Goal: Information Seeking & Learning: Check status

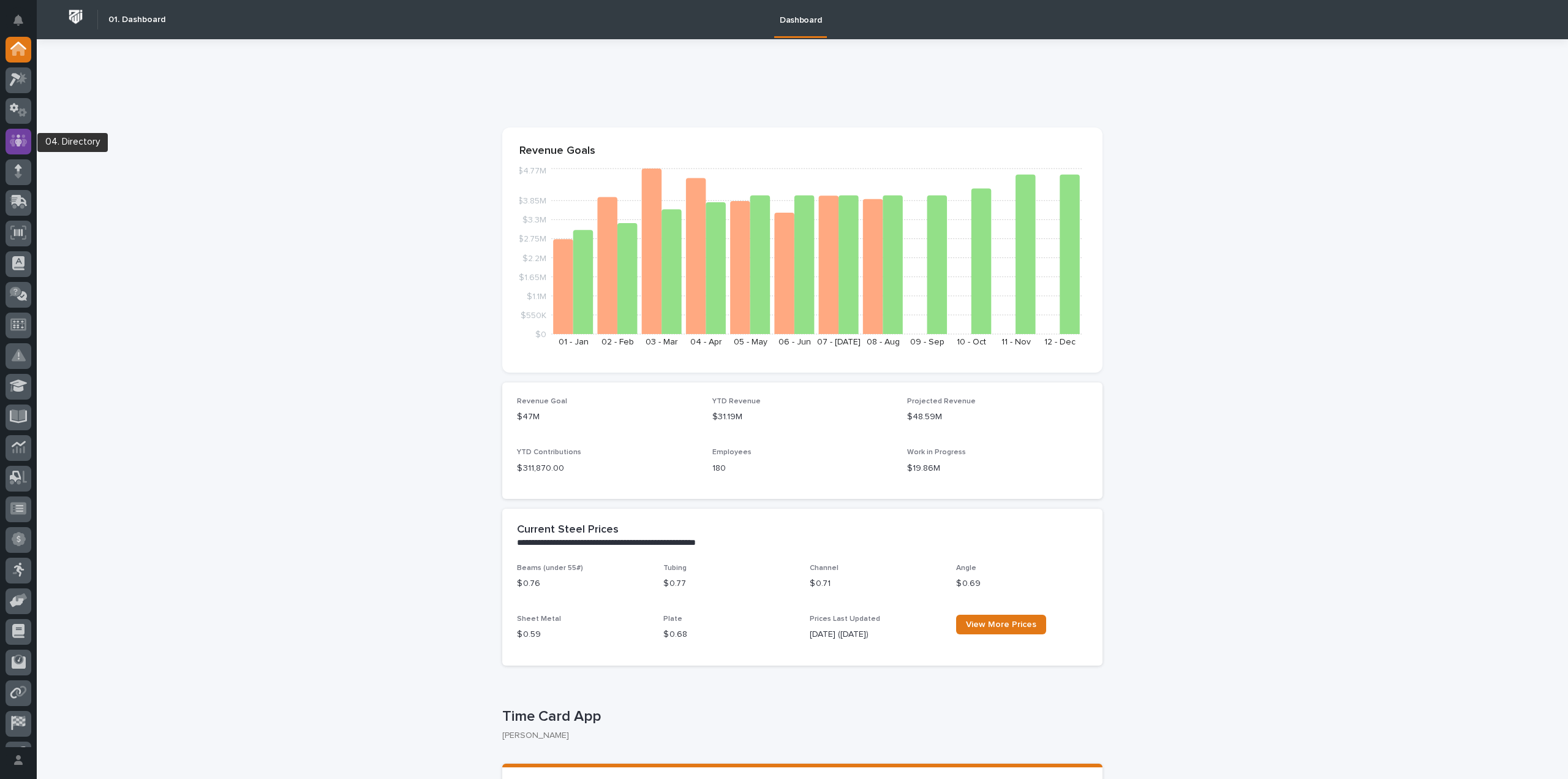
click at [18, 137] on icon at bounding box center [18, 141] width 7 height 13
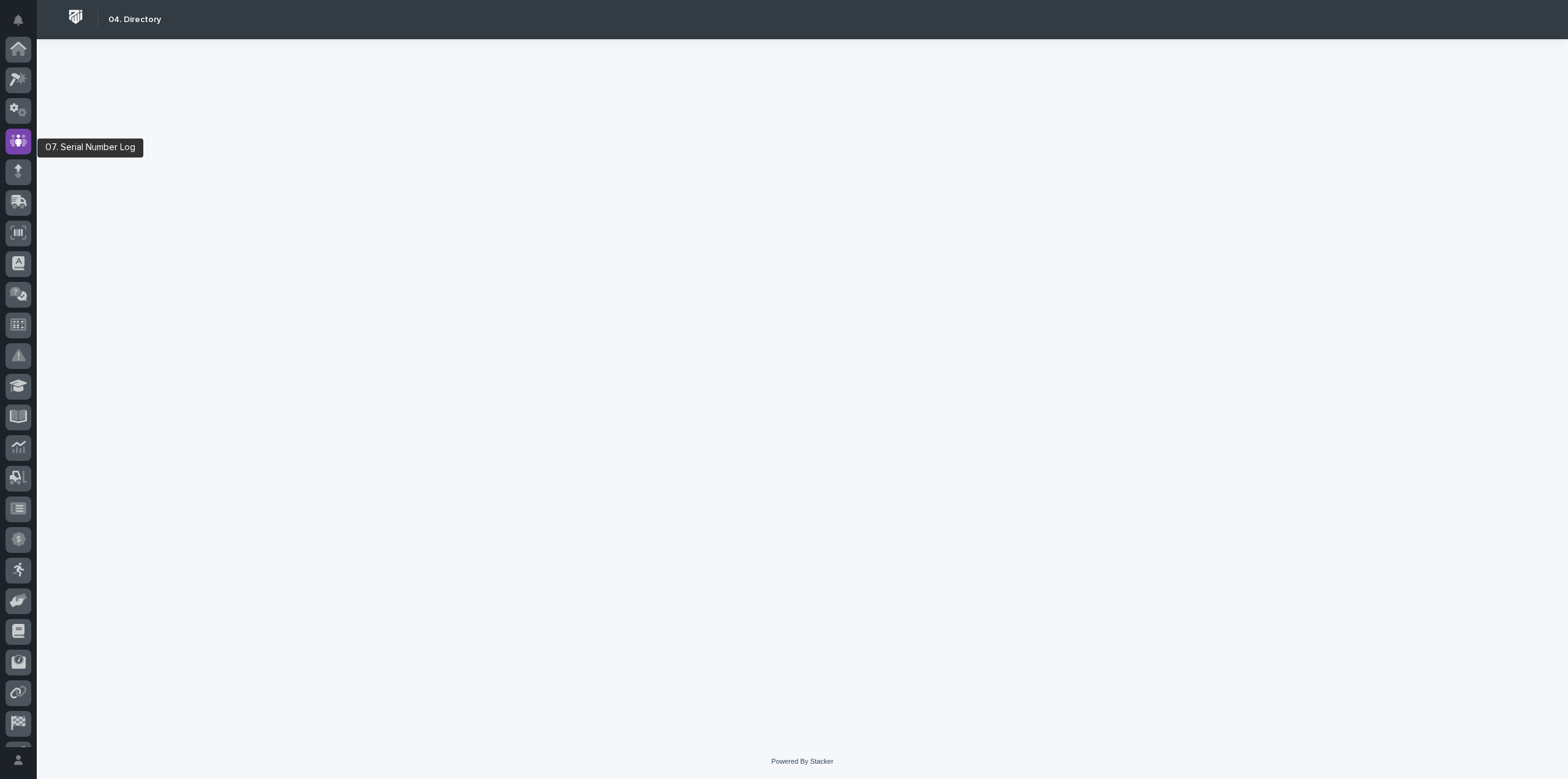
scroll to position [85, 0]
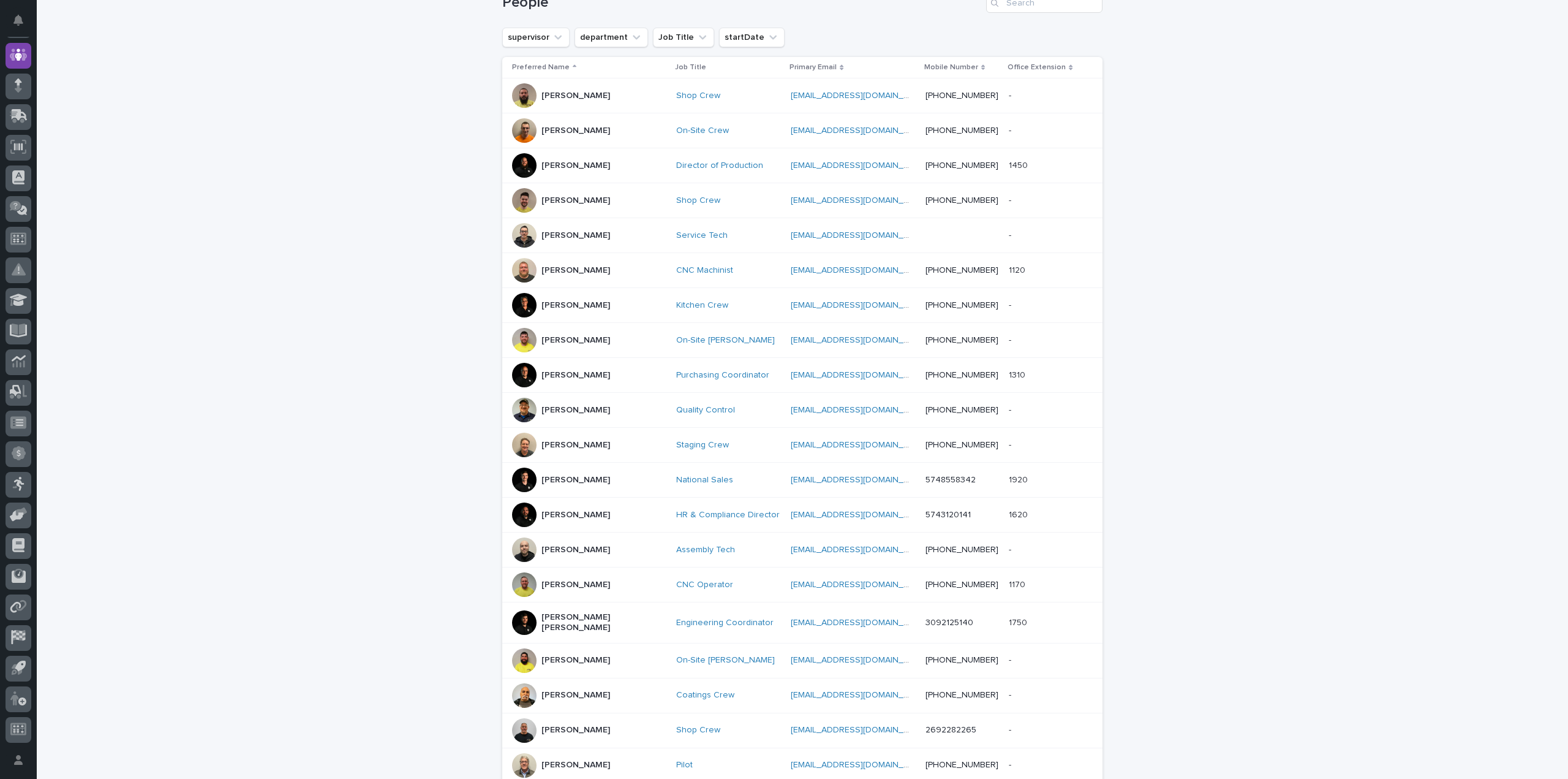
scroll to position [306, 0]
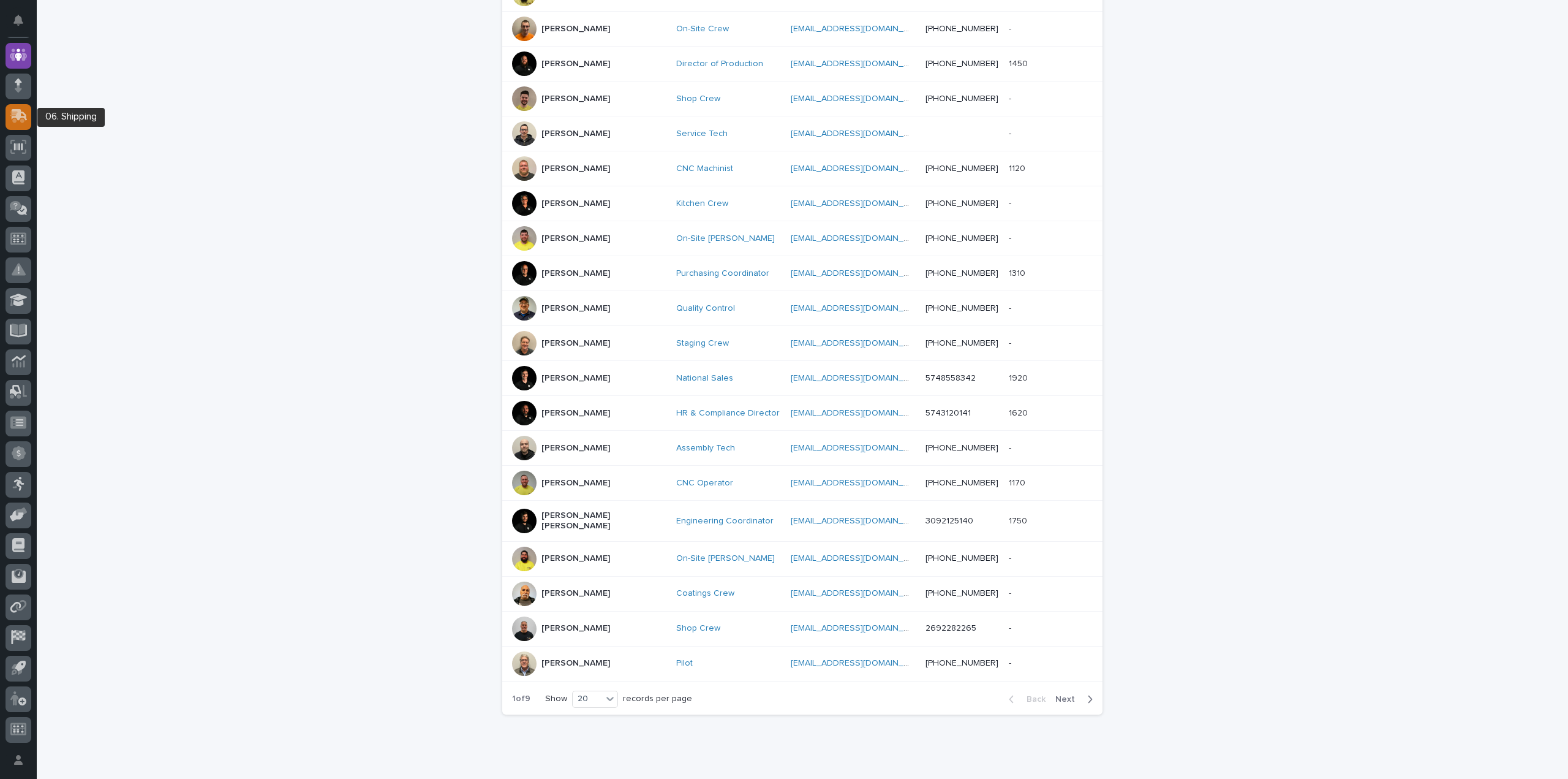
click at [23, 116] on icon at bounding box center [19, 116] width 18 height 14
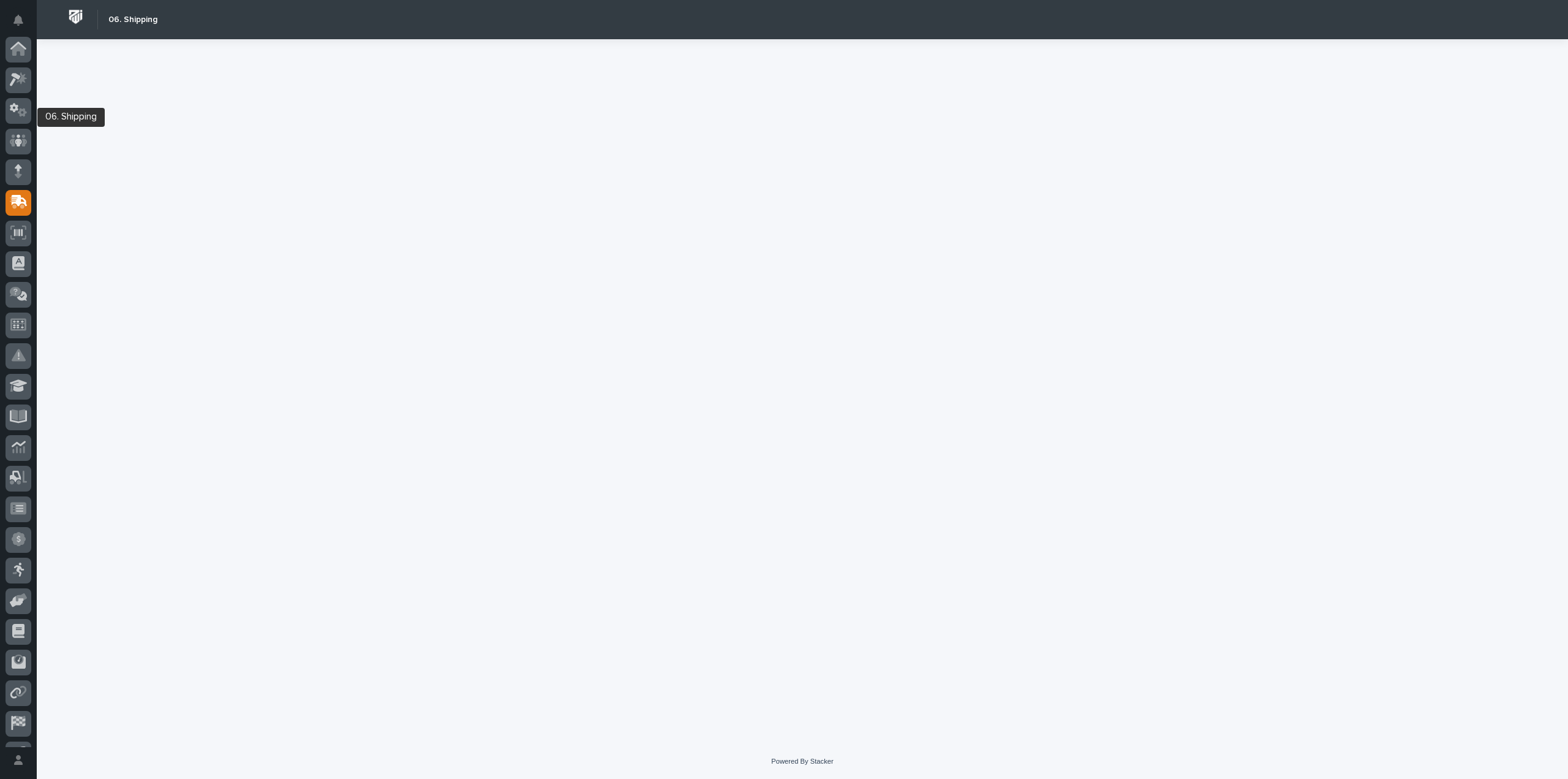
scroll to position [85, 0]
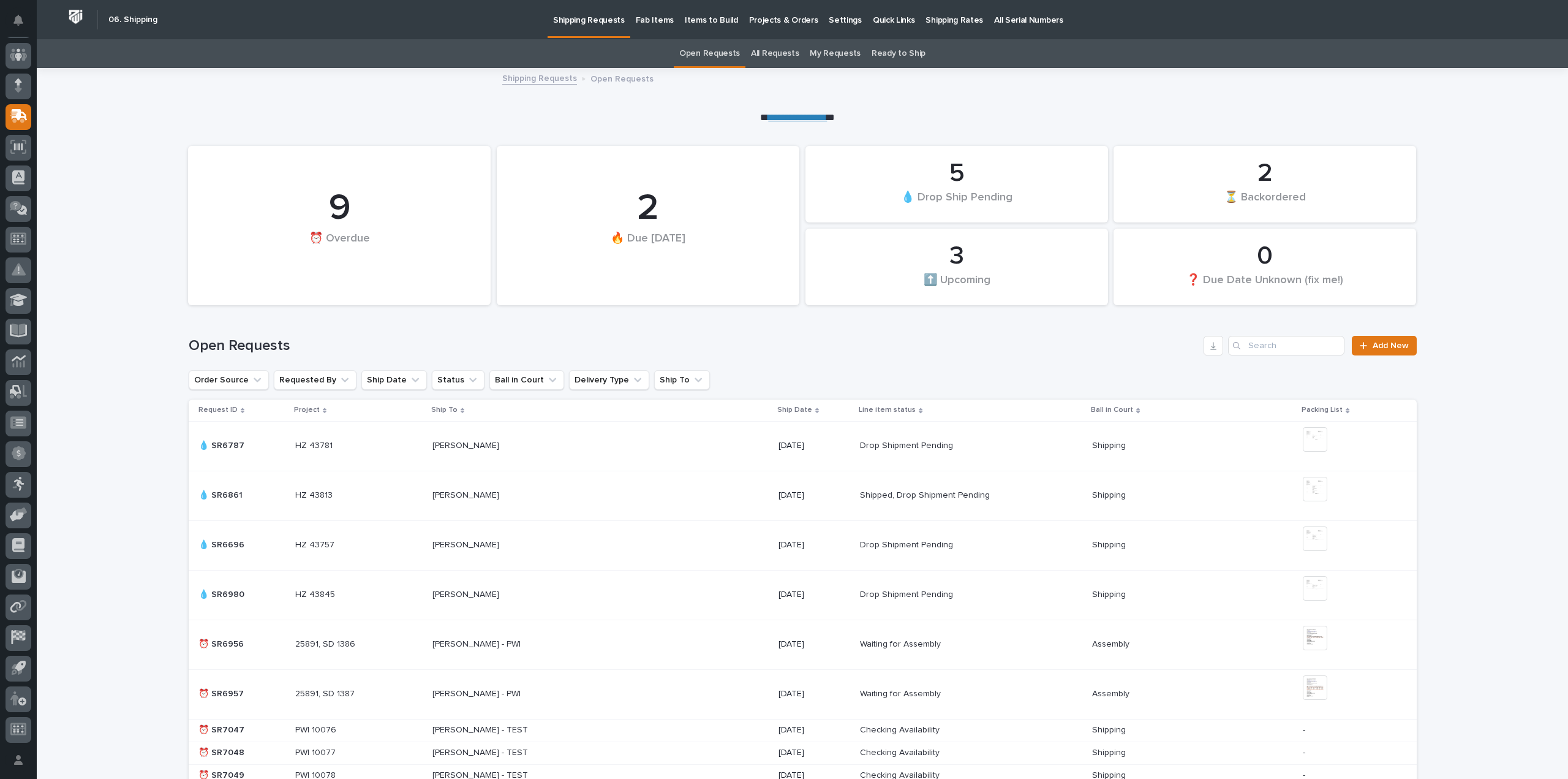
click at [654, 17] on p "Fab Items" at bounding box center [654, 13] width 38 height 26
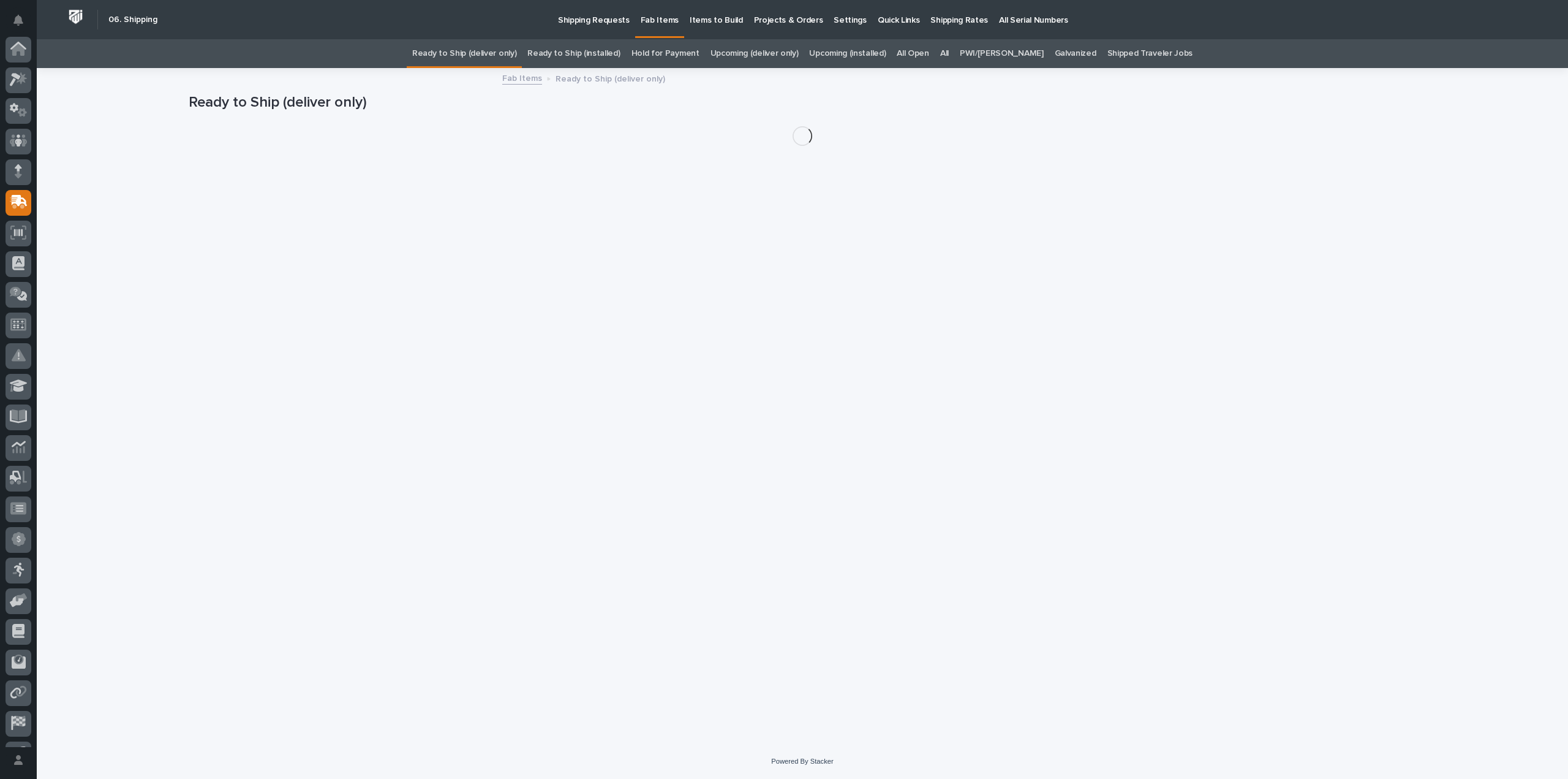
scroll to position [85, 0]
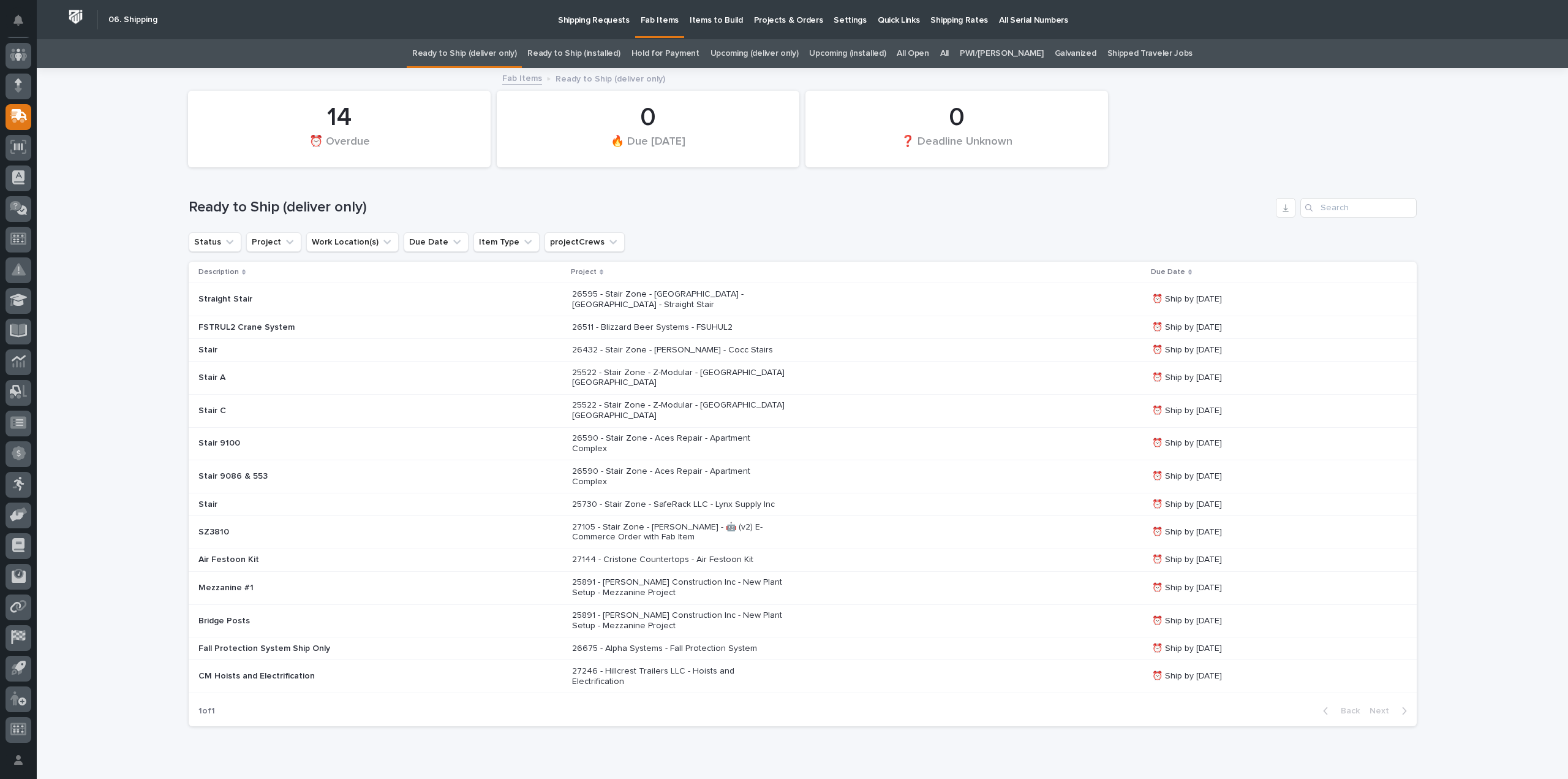
click at [949, 49] on link "All" at bounding box center [944, 53] width 9 height 29
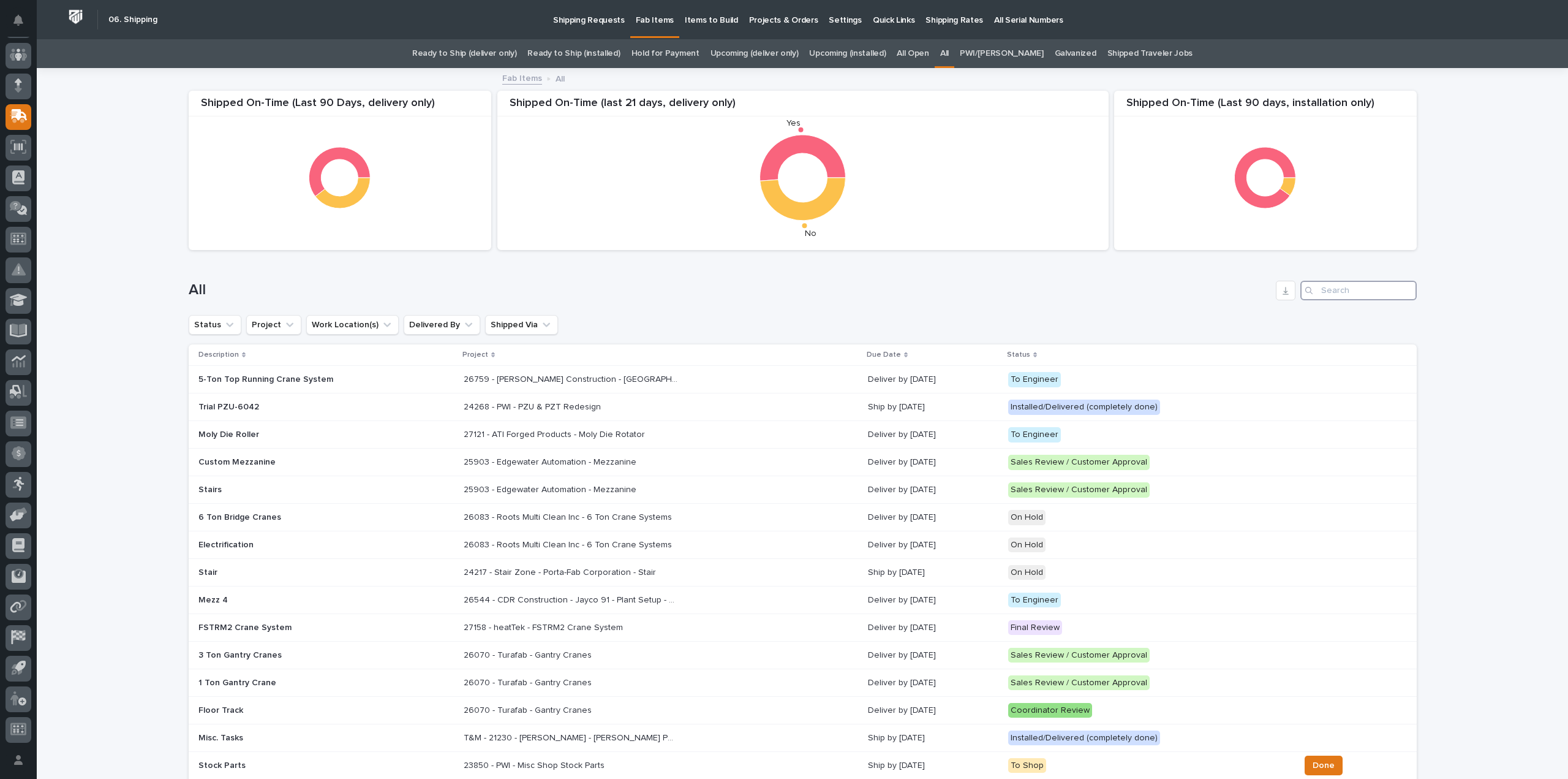
click at [1322, 283] on input "Search" at bounding box center [1359, 290] width 117 height 20
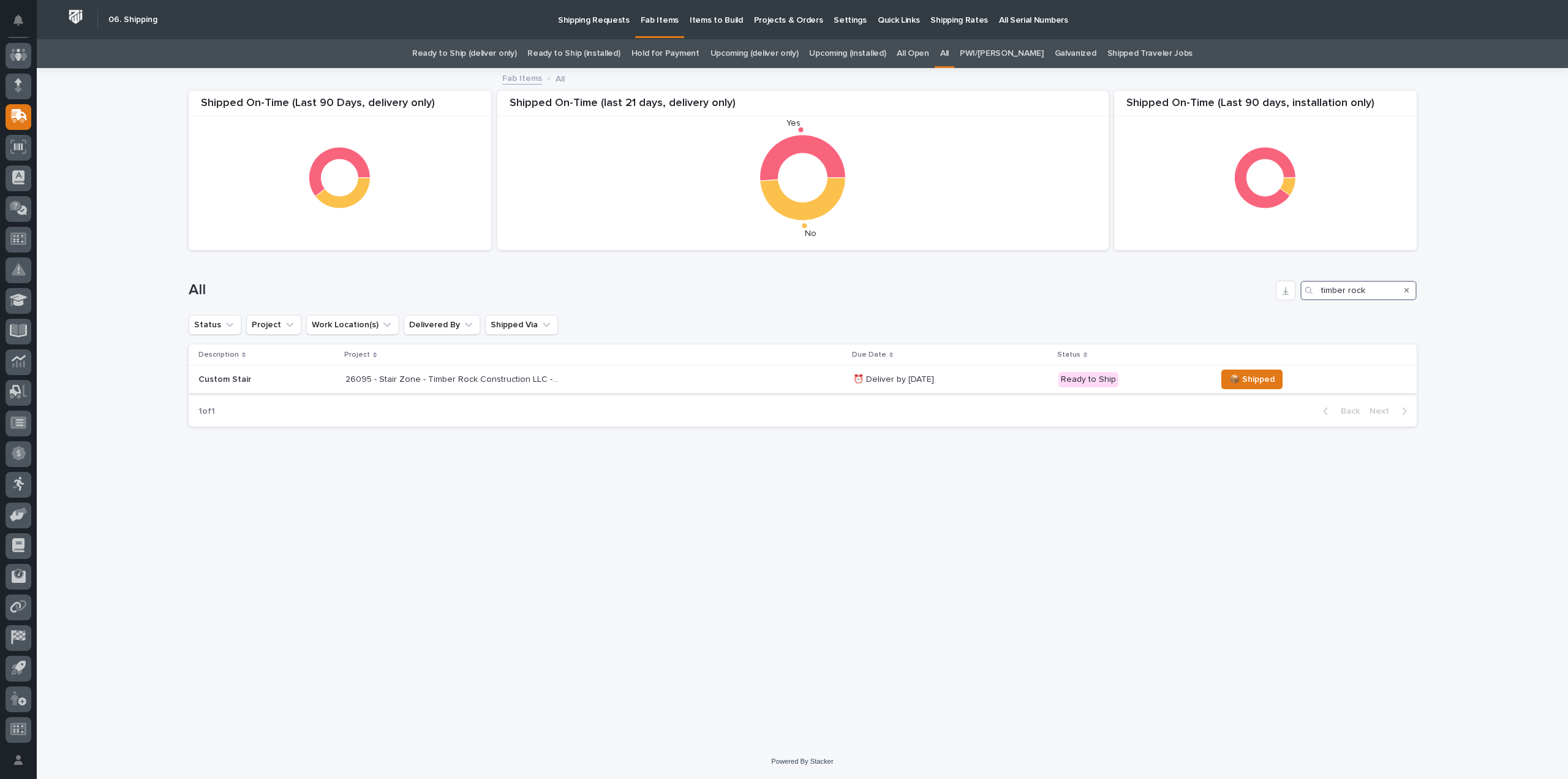
type input "timber rock"
click at [490, 376] on p "26095 - Stair Zone - Timber Rock Construction LLC - Grace Pressbox" at bounding box center [454, 379] width 217 height 13
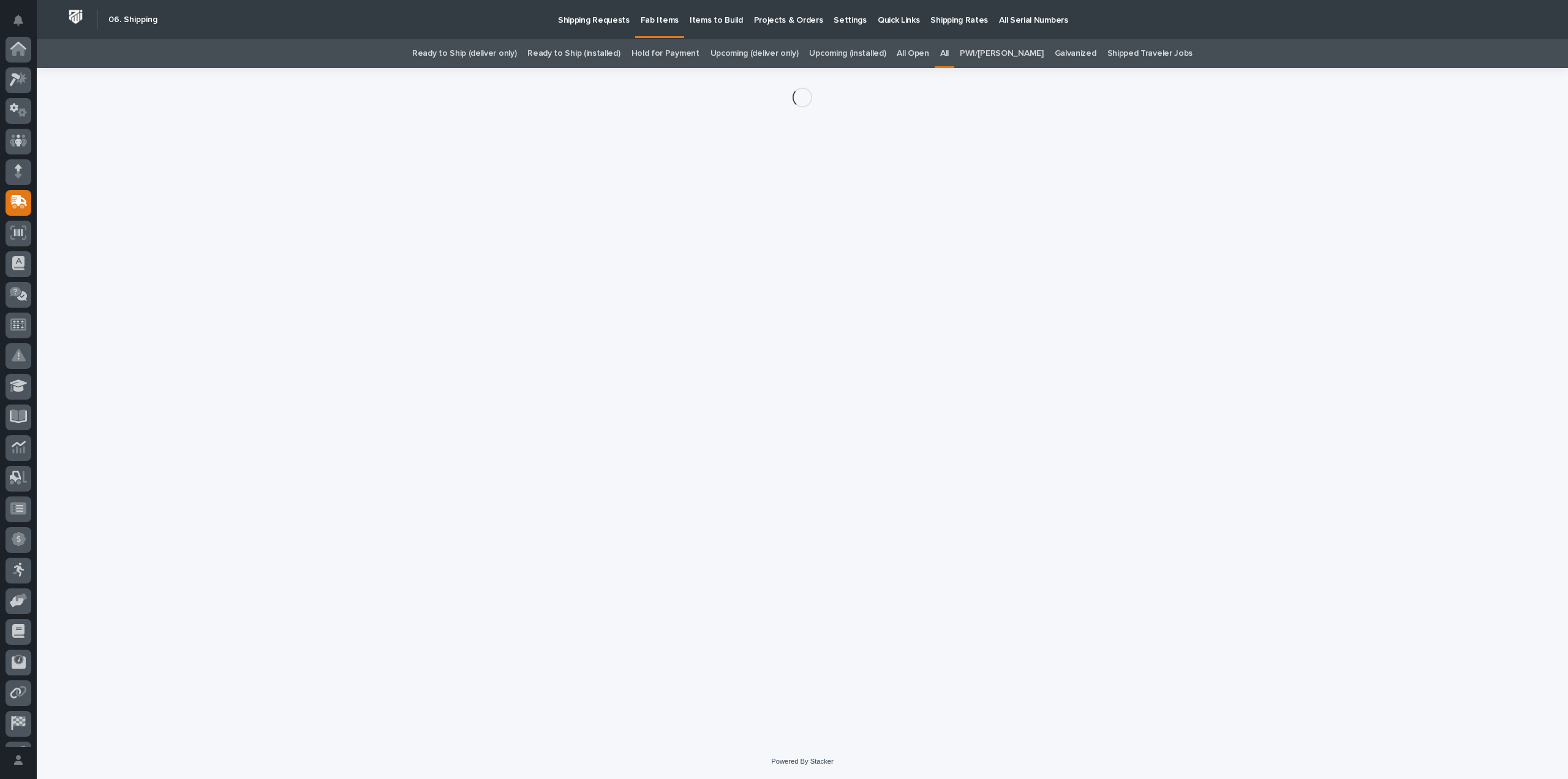
scroll to position [85, 0]
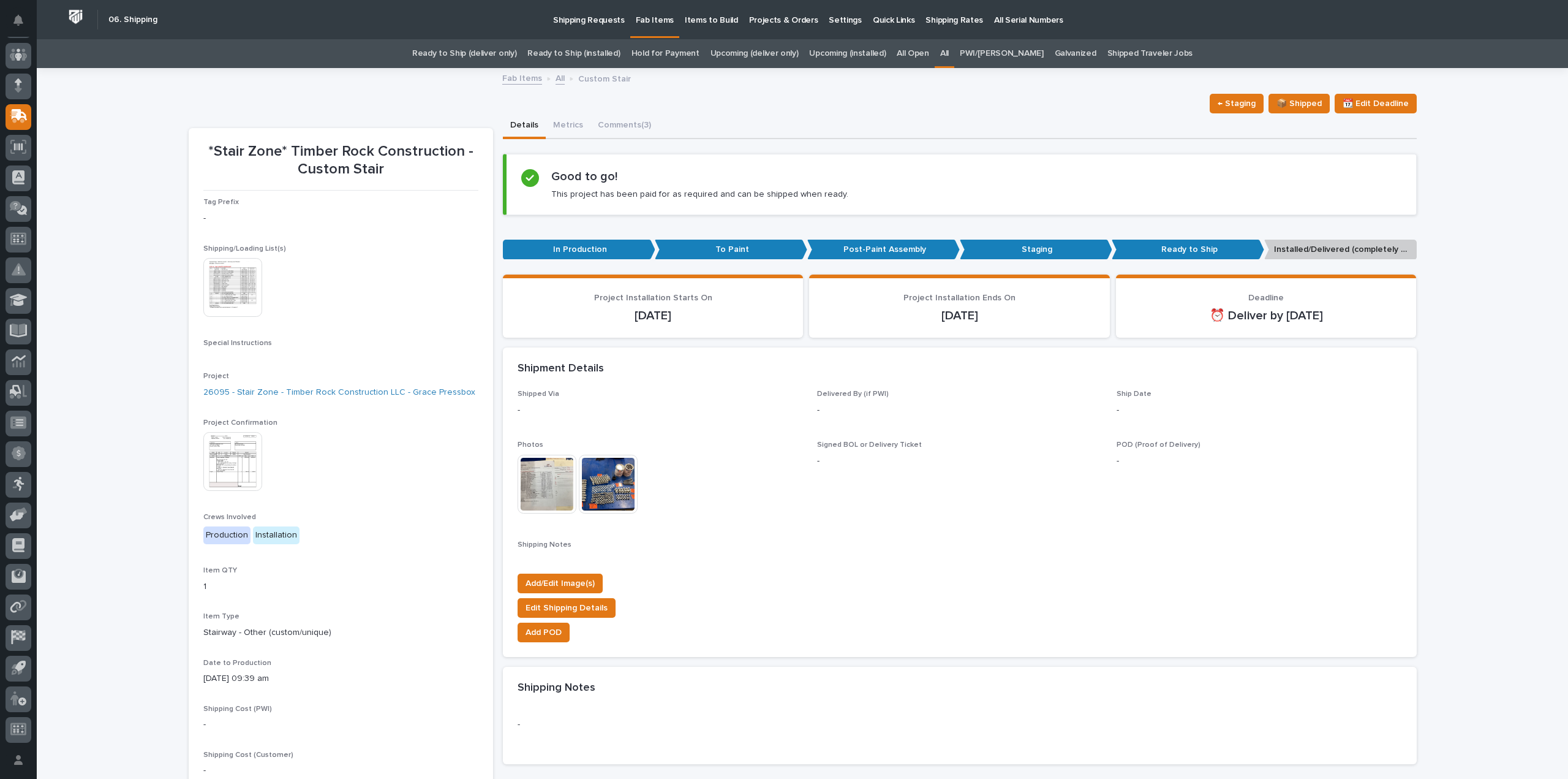
click at [538, 484] on img at bounding box center [547, 484] width 59 height 59
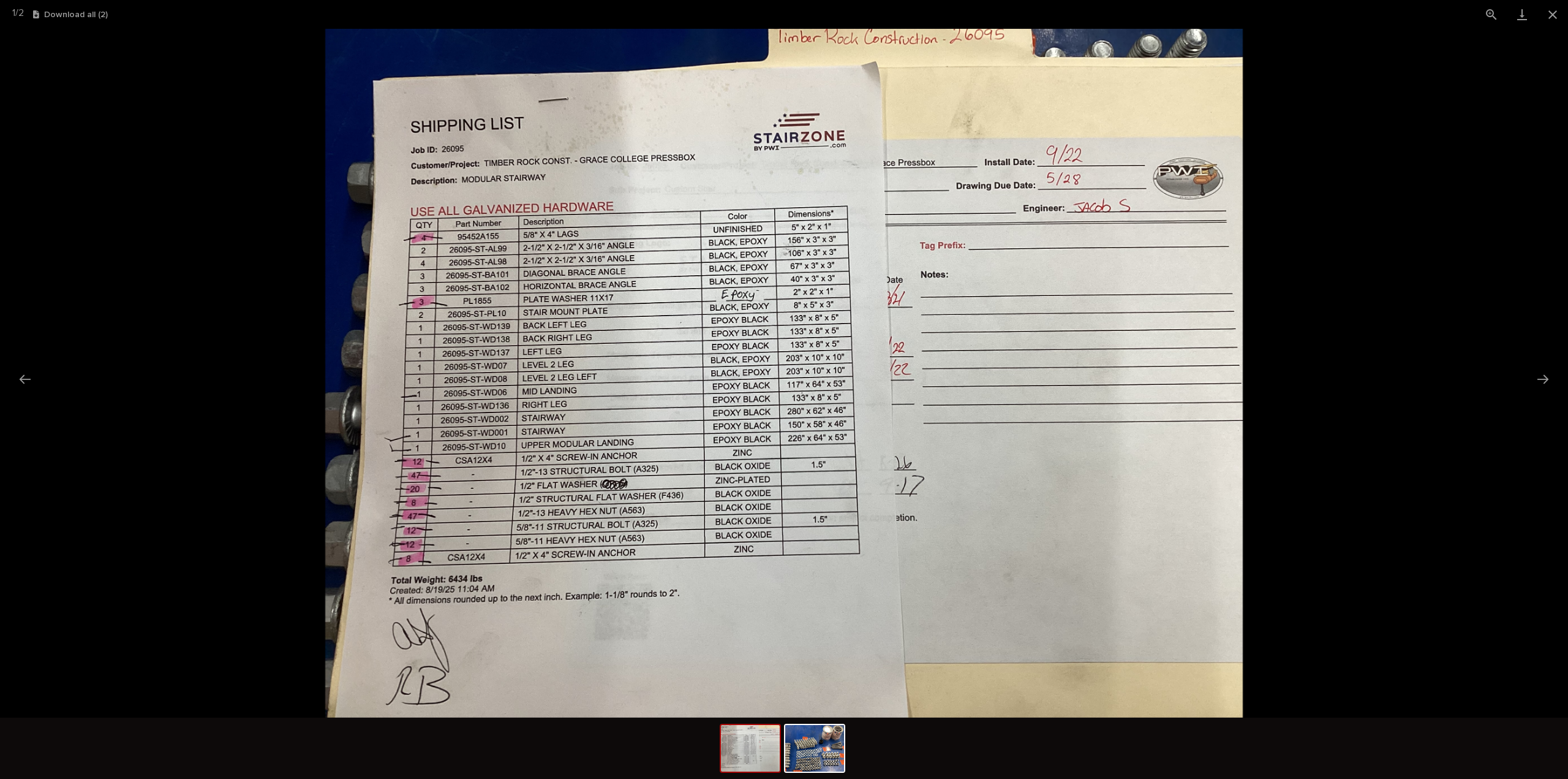
click at [1179, 312] on img at bounding box center [784, 373] width 918 height 689
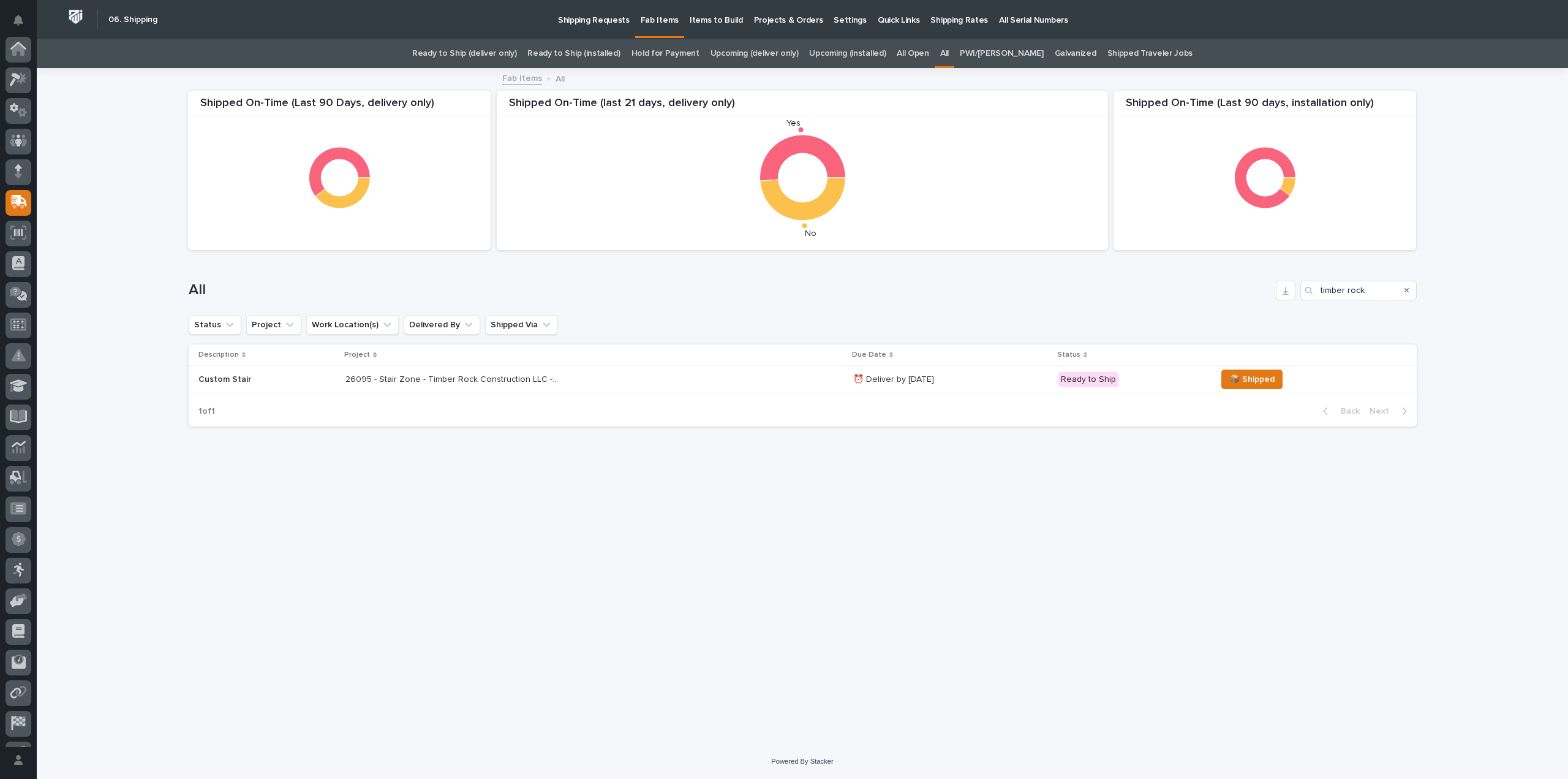
scroll to position [85, 0]
drag, startPoint x: 339, startPoint y: 369, endPoint x: 592, endPoint y: 375, distance: 253.1
click at [592, 375] on td "26095 - Stair Zone - Timber Rock Construction LLC - Grace Pressbox 26095 - Stai…" at bounding box center [594, 379] width 507 height 27
